Goal: Information Seeking & Learning: Learn about a topic

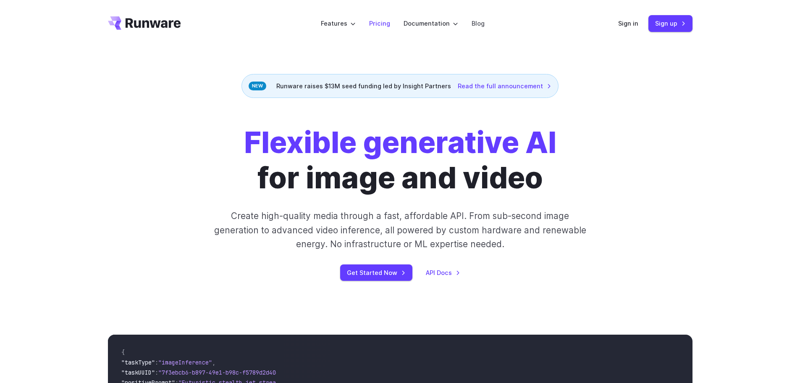
click at [387, 26] on link "Pricing" at bounding box center [379, 23] width 21 height 10
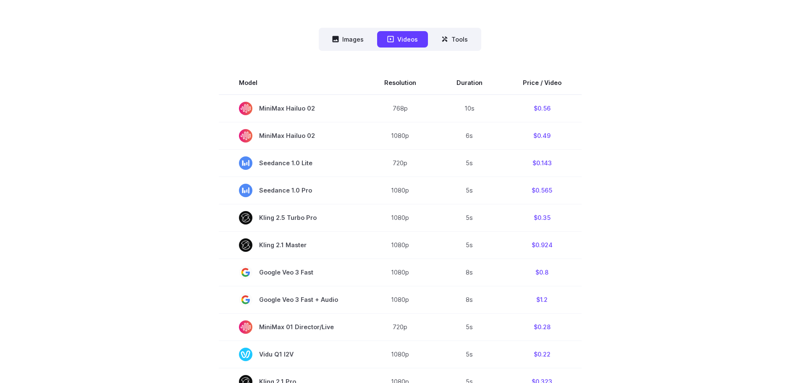
scroll to position [210, 0]
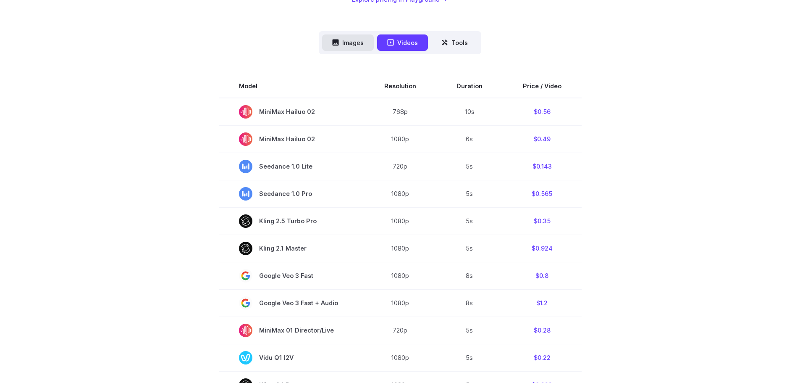
click at [349, 40] on button "Images" at bounding box center [348, 42] width 52 height 16
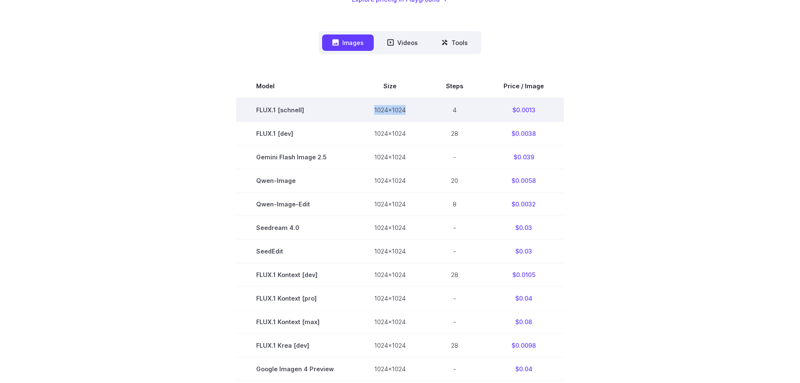
drag, startPoint x: 373, startPoint y: 109, endPoint x: 413, endPoint y: 109, distance: 39.5
click at [413, 109] on td "1024x1024" at bounding box center [390, 110] width 72 height 24
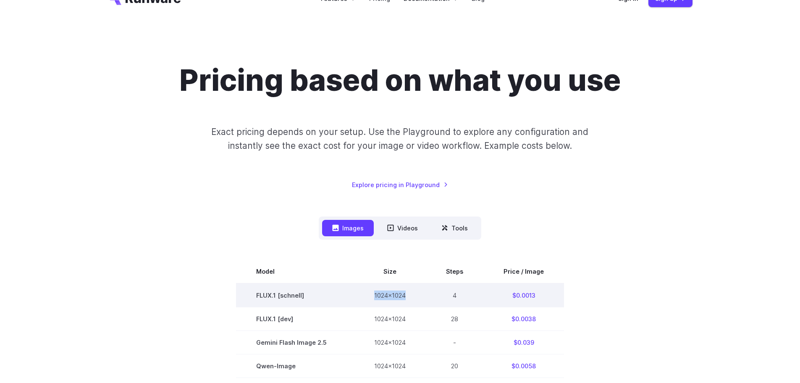
scroll to position [0, 0]
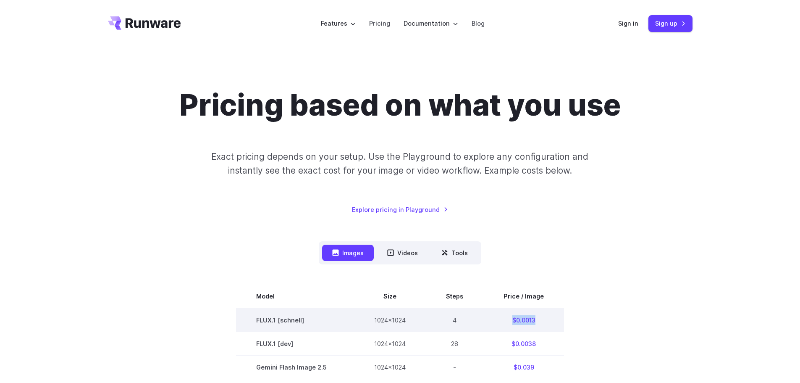
drag, startPoint x: 521, startPoint y: 320, endPoint x: 533, endPoint y: 321, distance: 12.6
click at [533, 321] on td "$0.0013" at bounding box center [524, 320] width 81 height 24
click at [547, 321] on td "$0.0013" at bounding box center [524, 320] width 81 height 24
drag, startPoint x: 515, startPoint y: 320, endPoint x: 536, endPoint y: 320, distance: 20.2
click at [536, 320] on td "$0.0013" at bounding box center [524, 320] width 81 height 24
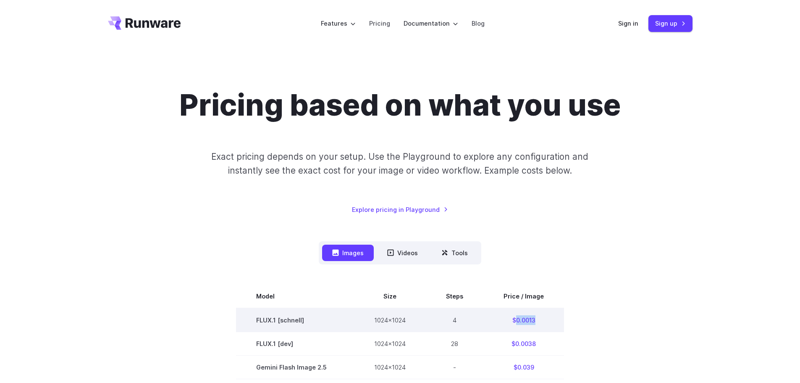
copy td "0.0013"
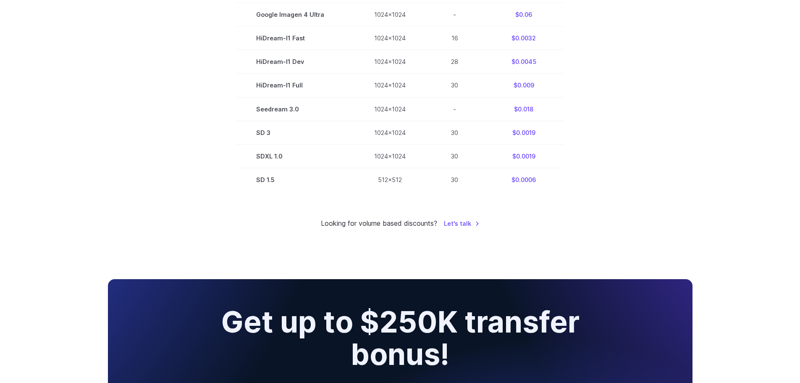
scroll to position [630, 0]
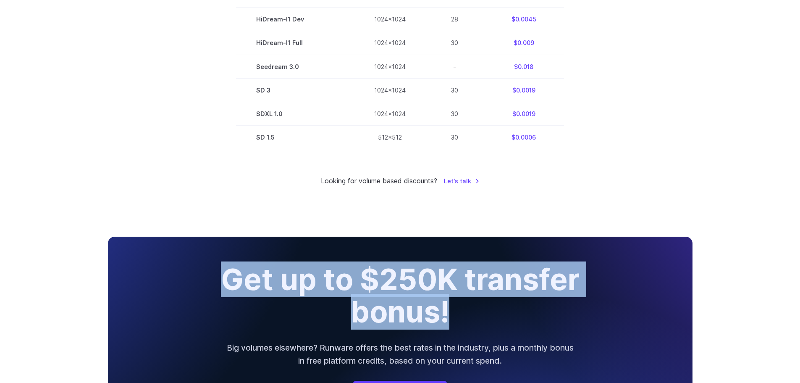
drag, startPoint x: 226, startPoint y: 277, endPoint x: 568, endPoint y: 314, distance: 343.5
click at [568, 314] on h2 "Get up to $250K transfer bonus!" at bounding box center [400, 295] width 425 height 64
click at [485, 317] on h2 "Get up to $250K transfer bonus!" at bounding box center [400, 295] width 425 height 64
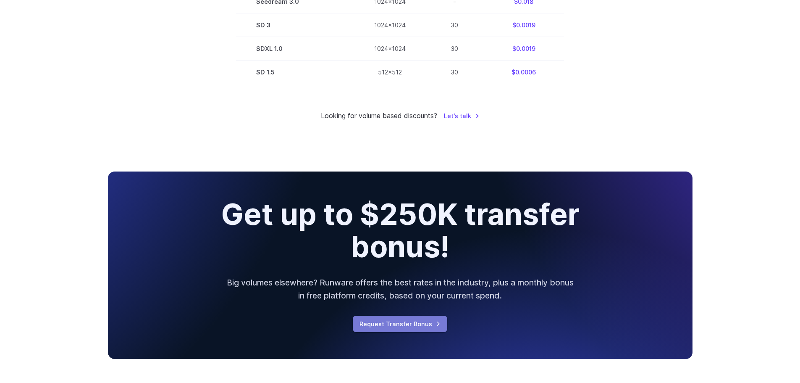
scroll to position [714, 0]
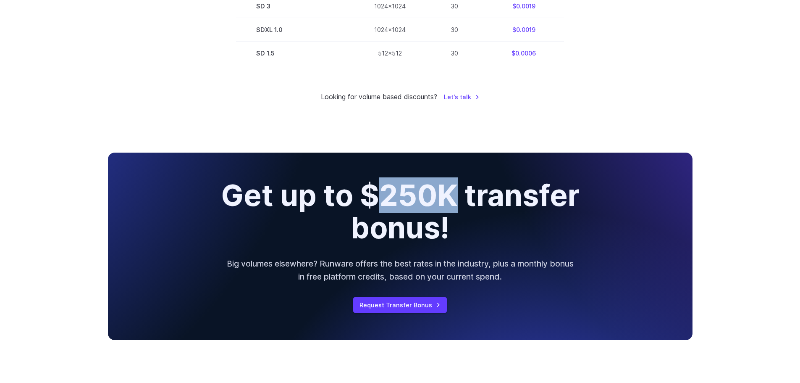
drag, startPoint x: 382, startPoint y: 194, endPoint x: 452, endPoint y: 196, distance: 70.2
click at [452, 196] on h2 "Get up to $250K transfer bonus!" at bounding box center [400, 211] width 425 height 64
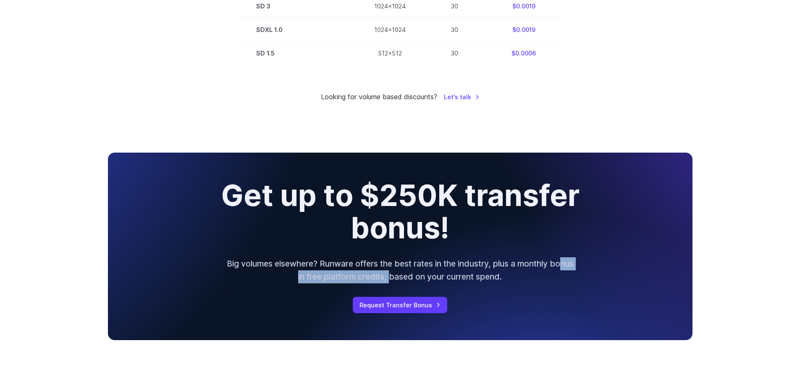
drag, startPoint x: 294, startPoint y: 278, endPoint x: 402, endPoint y: 284, distance: 108.6
click at [402, 284] on div "Get up to $250K transfer bonus! Big volumes elsewhere? Runware offers the best …" at bounding box center [400, 245] width 585 height 187
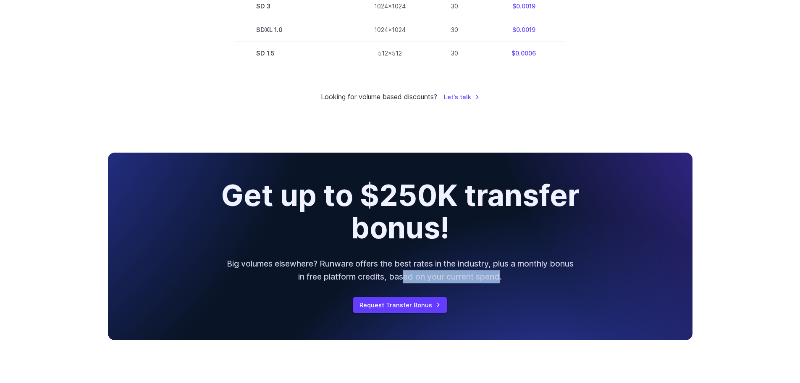
drag, startPoint x: 437, startPoint y: 282, endPoint x: 512, endPoint y: 279, distance: 74.8
click at [512, 279] on p "Big volumes elsewhere? Runware offers the best rates in the industry, plus a mo…" at bounding box center [401, 270] width 350 height 26
click at [533, 277] on p "Big volumes elsewhere? Runware offers the best rates in the industry, plus a mo…" at bounding box center [401, 270] width 350 height 26
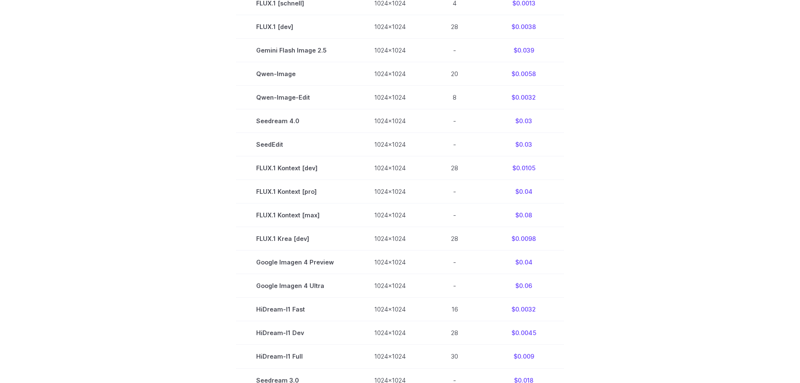
scroll to position [336, 0]
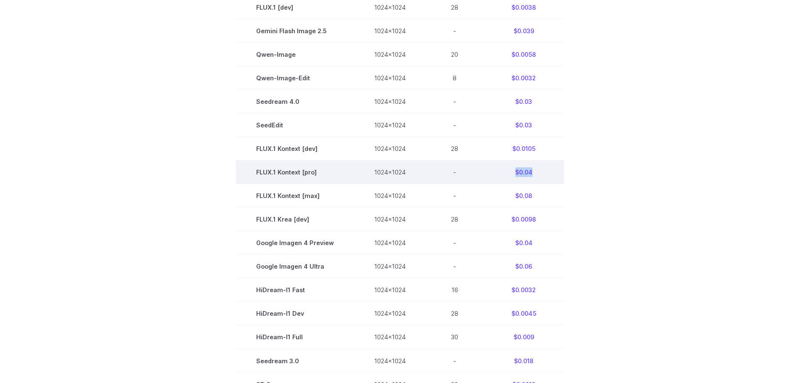
drag, startPoint x: 515, startPoint y: 172, endPoint x: 533, endPoint y: 174, distance: 18.7
click at [533, 174] on td "$0.04" at bounding box center [524, 172] width 81 height 24
click at [541, 175] on td "$0.04" at bounding box center [524, 172] width 81 height 24
drag, startPoint x: 259, startPoint y: 171, endPoint x: 334, endPoint y: 178, distance: 75.5
click at [334, 178] on td "FLUX.1 Kontext [pro]" at bounding box center [295, 172] width 118 height 24
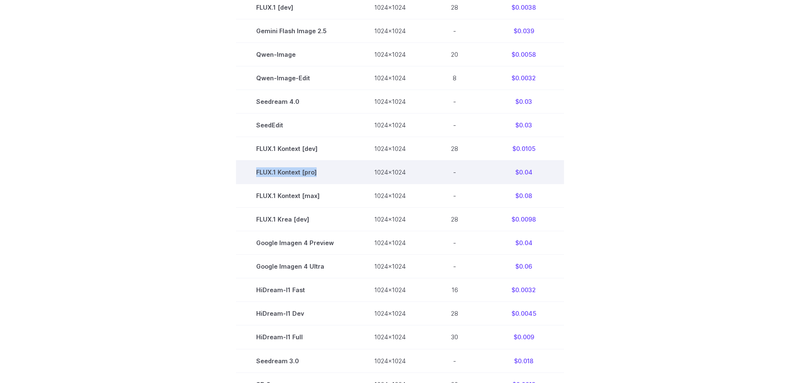
click at [334, 178] on td "FLUX.1 Kontext [pro]" at bounding box center [295, 172] width 118 height 24
drag, startPoint x: 334, startPoint y: 178, endPoint x: 258, endPoint y: 171, distance: 76.8
click at [258, 171] on td "FLUX.1 Kontext [pro]" at bounding box center [295, 172] width 118 height 24
drag, startPoint x: 258, startPoint y: 171, endPoint x: 331, endPoint y: 167, distance: 73.2
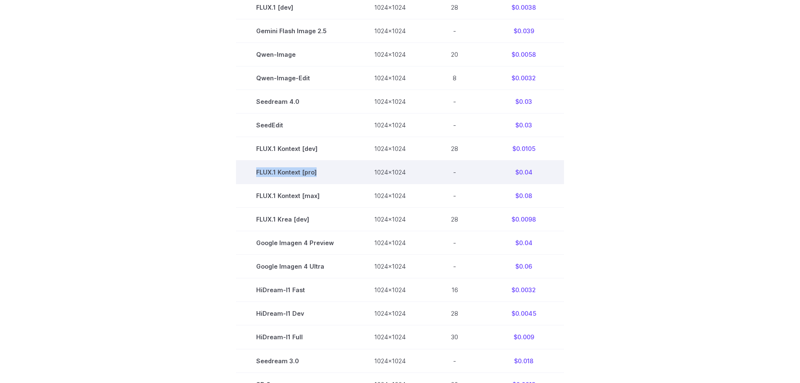
click at [331, 167] on td "FLUX.1 Kontext [pro]" at bounding box center [295, 172] width 118 height 24
drag, startPoint x: 331, startPoint y: 167, endPoint x: 261, endPoint y: 165, distance: 69.3
click at [261, 165] on td "FLUX.1 Kontext [pro]" at bounding box center [295, 172] width 118 height 24
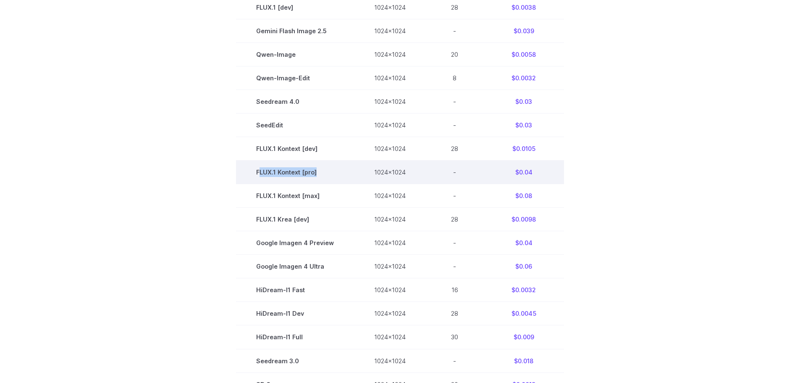
drag, startPoint x: 261, startPoint y: 165, endPoint x: 335, endPoint y: 171, distance: 74.2
click at [335, 171] on td "FLUX.1 Kontext [pro]" at bounding box center [295, 172] width 118 height 24
drag, startPoint x: 335, startPoint y: 171, endPoint x: 258, endPoint y: 171, distance: 77.7
click at [258, 171] on td "FLUX.1 Kontext [pro]" at bounding box center [295, 172] width 118 height 24
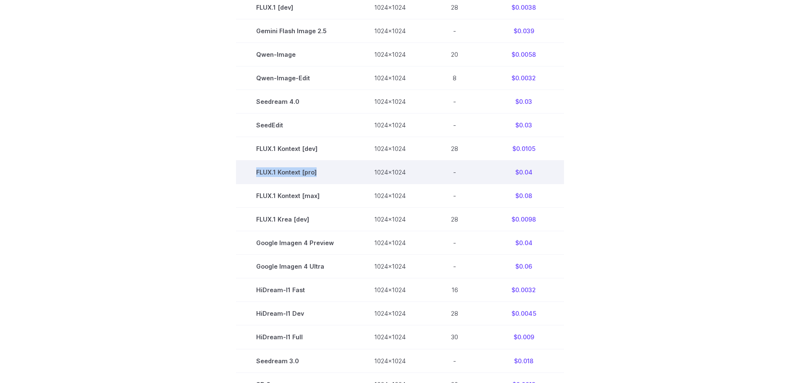
click at [258, 171] on td "FLUX.1 Kontext [pro]" at bounding box center [295, 172] width 118 height 24
drag, startPoint x: 258, startPoint y: 171, endPoint x: 333, endPoint y: 173, distance: 75.2
click at [333, 173] on td "FLUX.1 Kontext [pro]" at bounding box center [295, 172] width 118 height 24
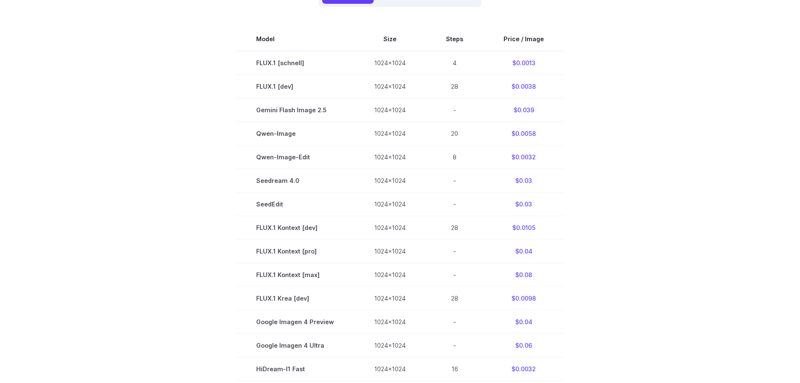
scroll to position [0, 0]
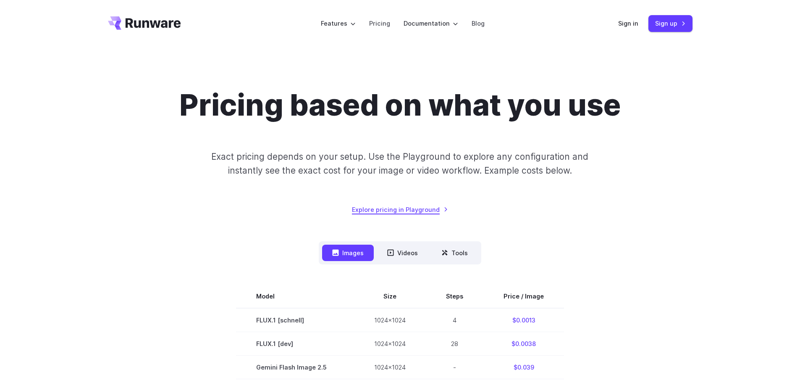
click at [415, 212] on link "Explore pricing in Playground" at bounding box center [400, 210] width 96 height 10
